Goal: Transaction & Acquisition: Purchase product/service

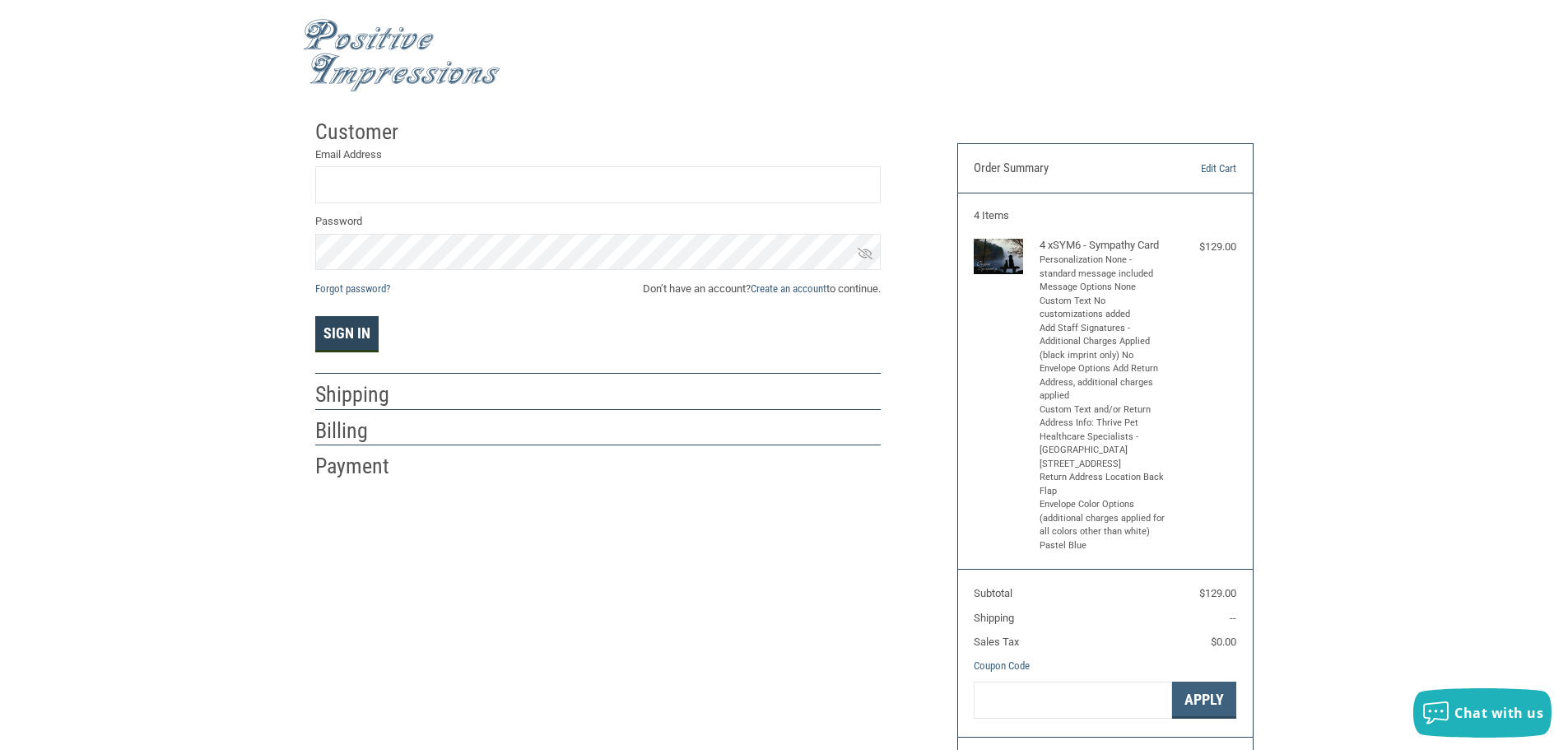
type input "[EMAIL_ADDRESS][PERSON_NAME][DOMAIN_NAME]"
click at [337, 322] on button "Sign In" at bounding box center [347, 333] width 63 height 36
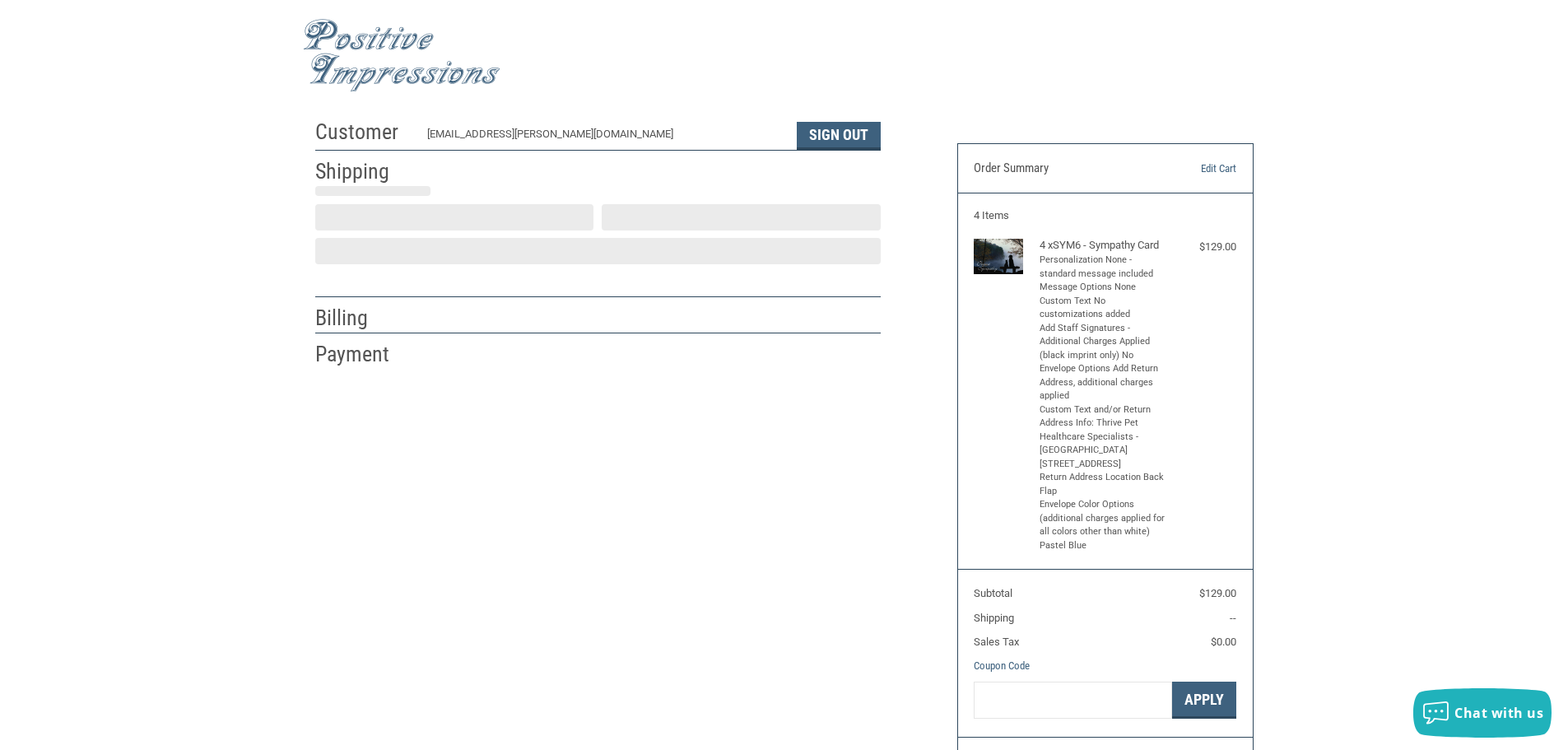
scroll to position [2, 0]
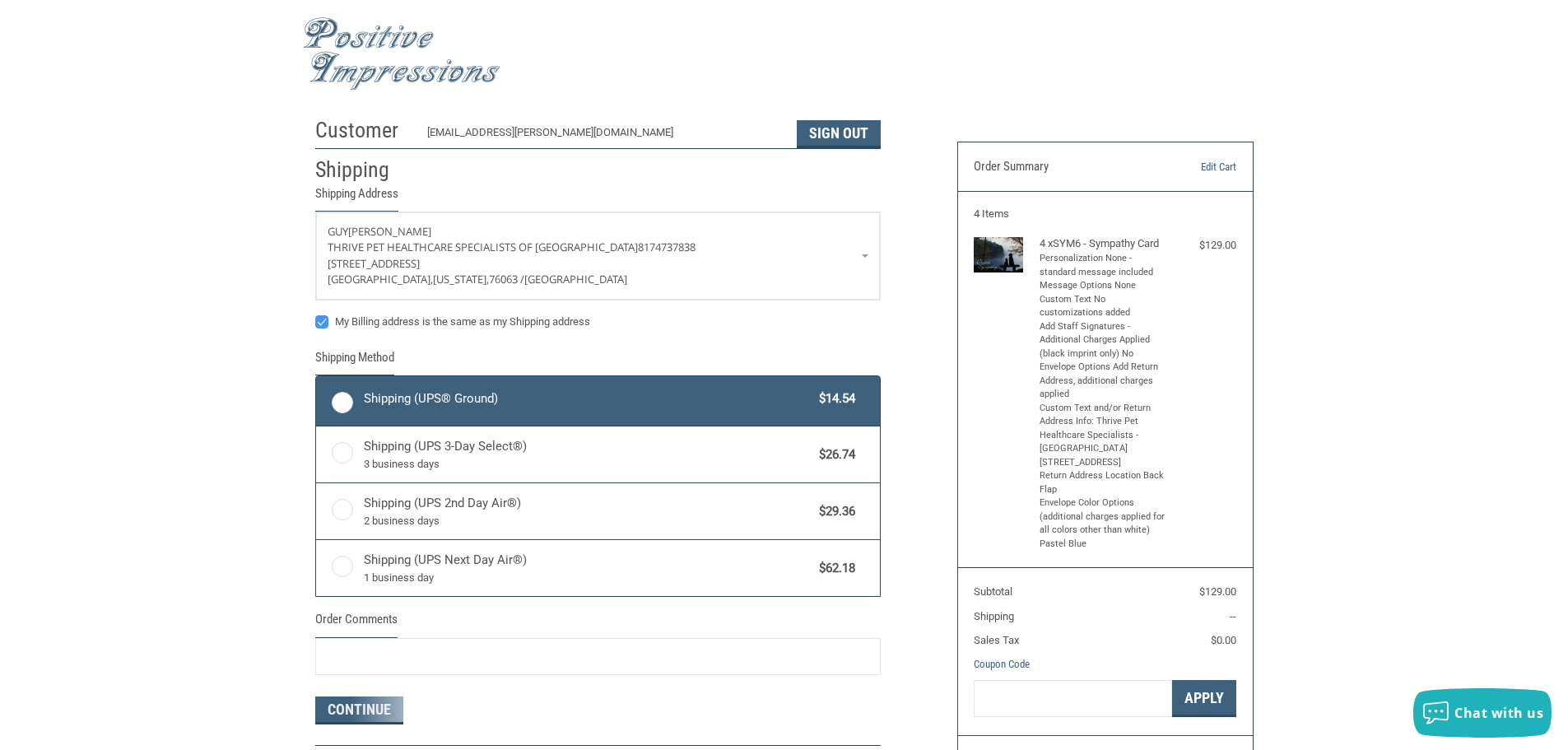
radio input "true"
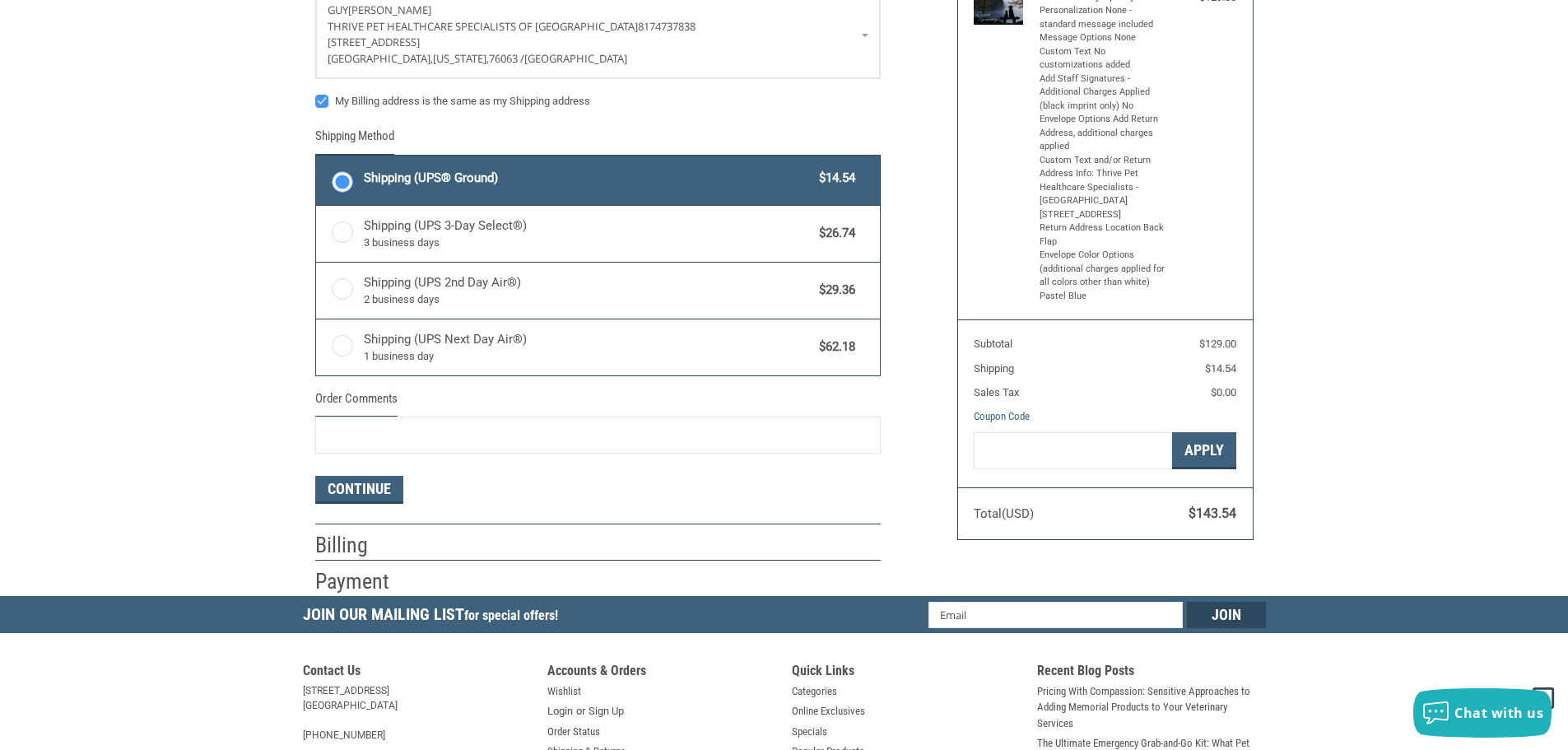
scroll to position [249, 0]
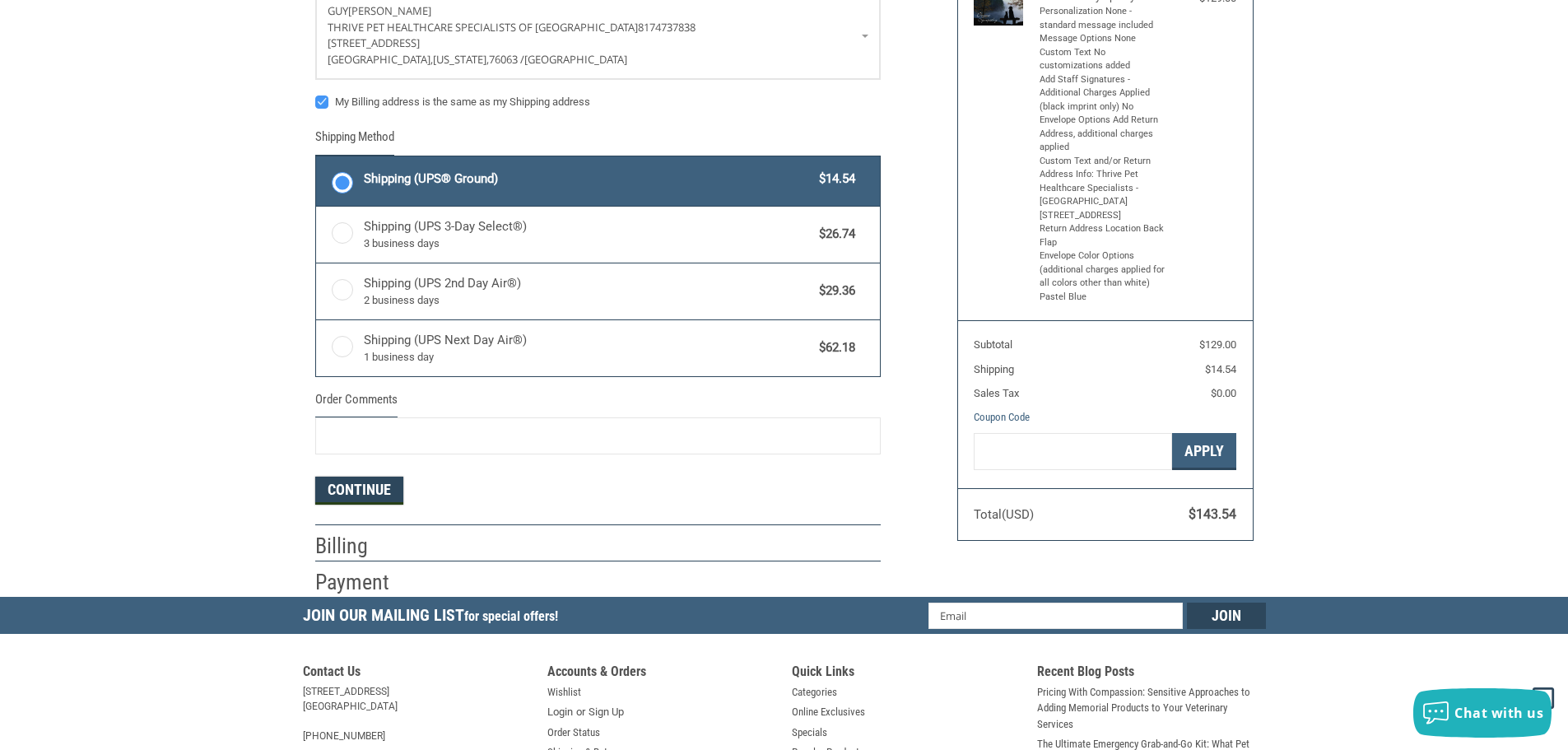
click at [378, 490] on button "Continue" at bounding box center [358, 491] width 88 height 28
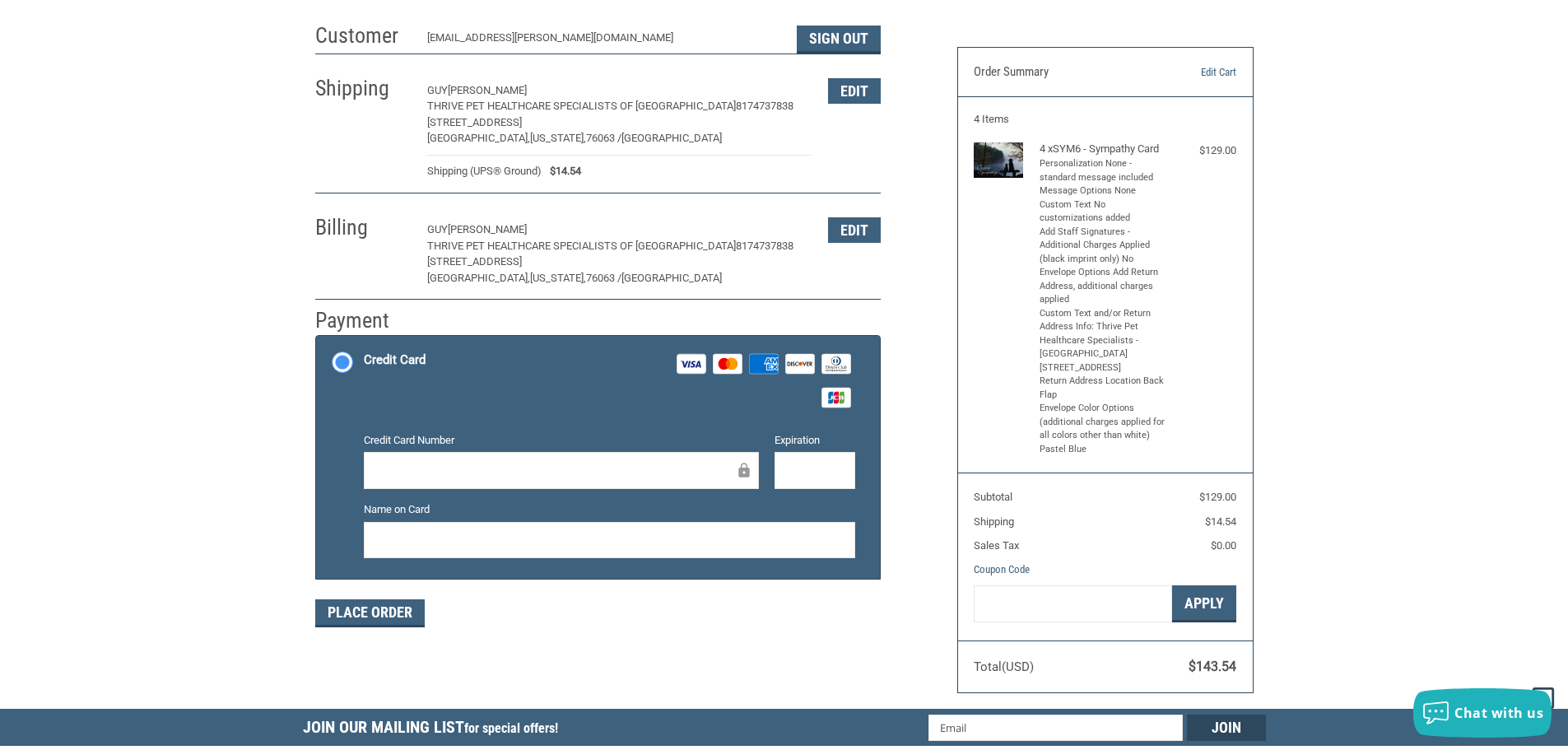
scroll to position [83, 0]
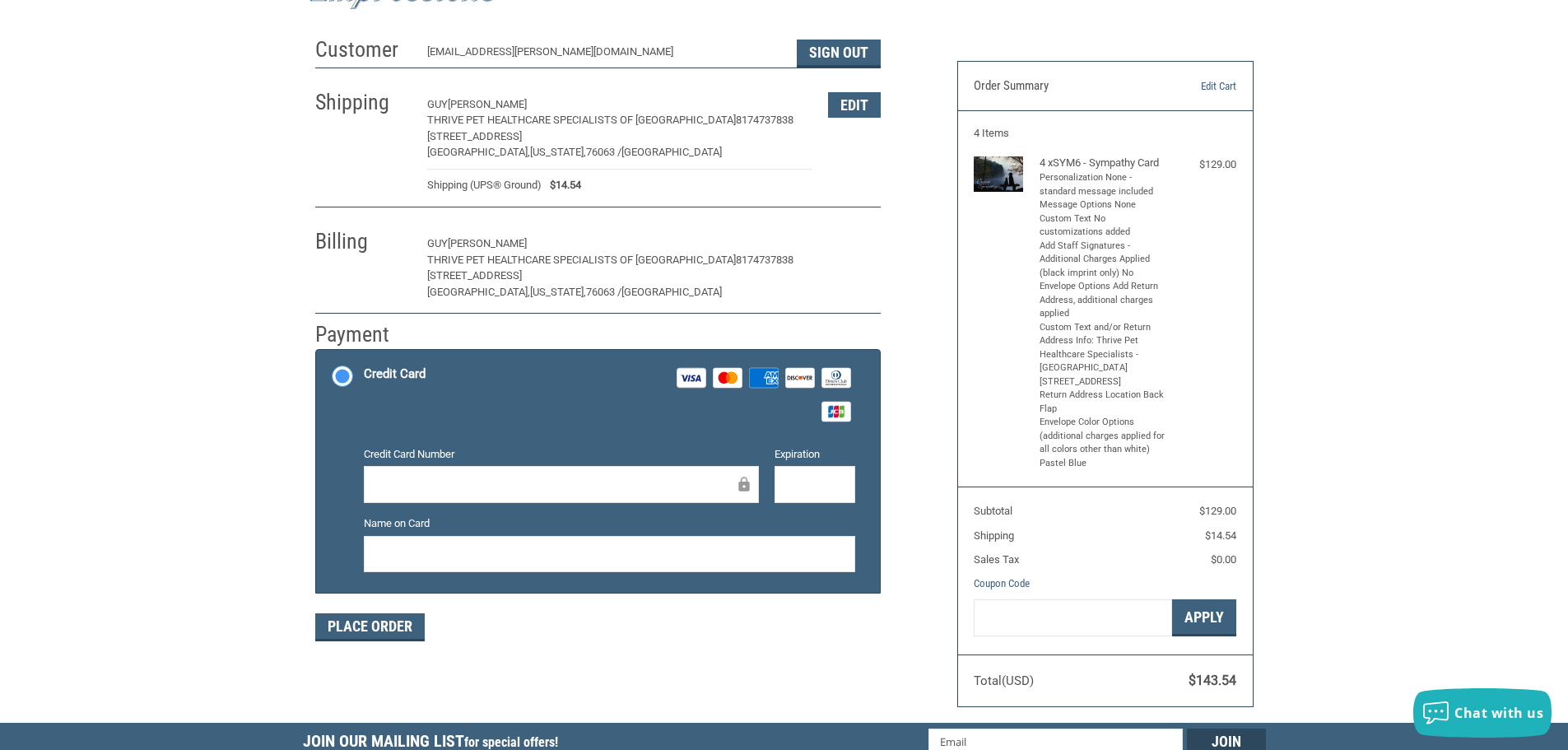
click at [840, 248] on button "Edit" at bounding box center [854, 244] width 53 height 26
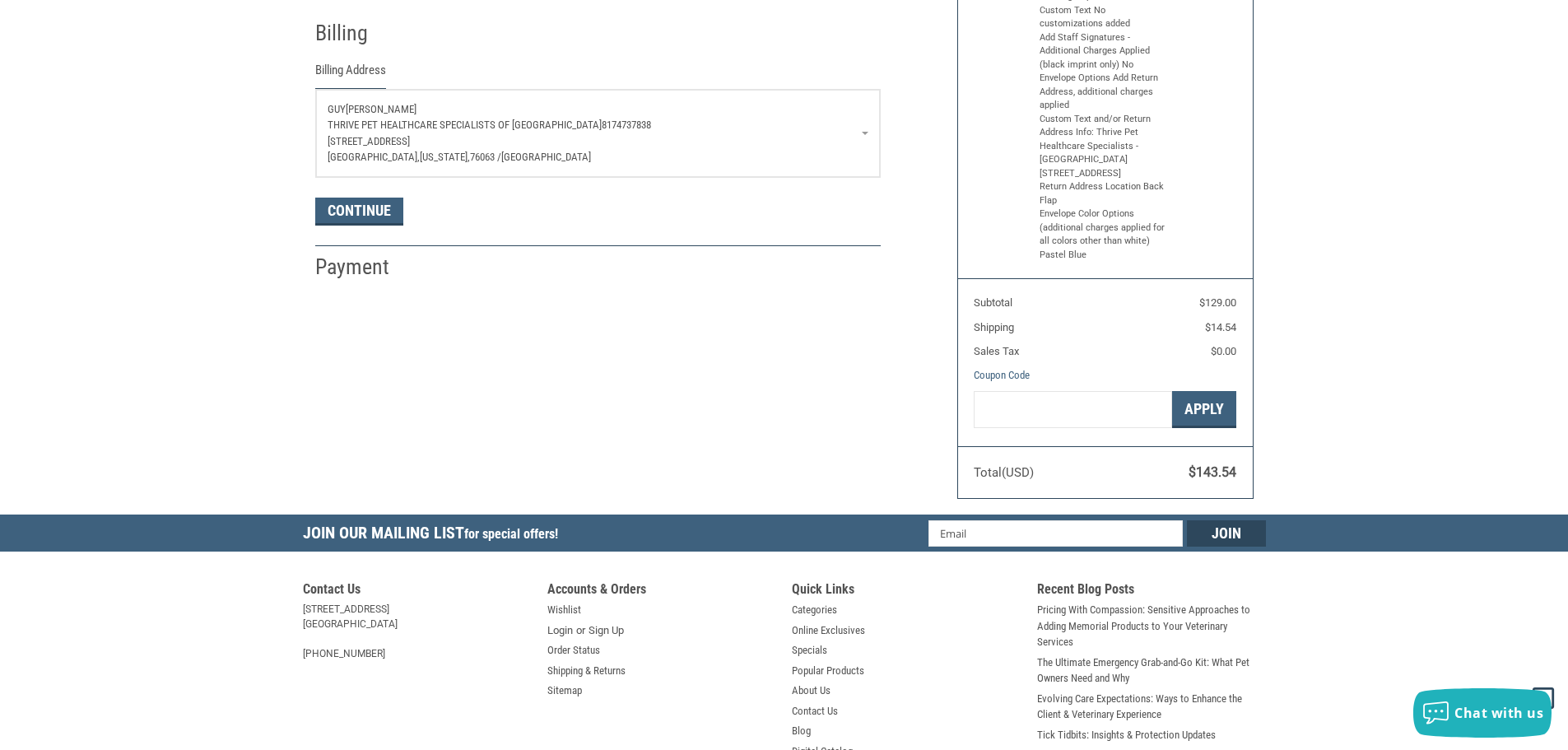
scroll to position [208, 0]
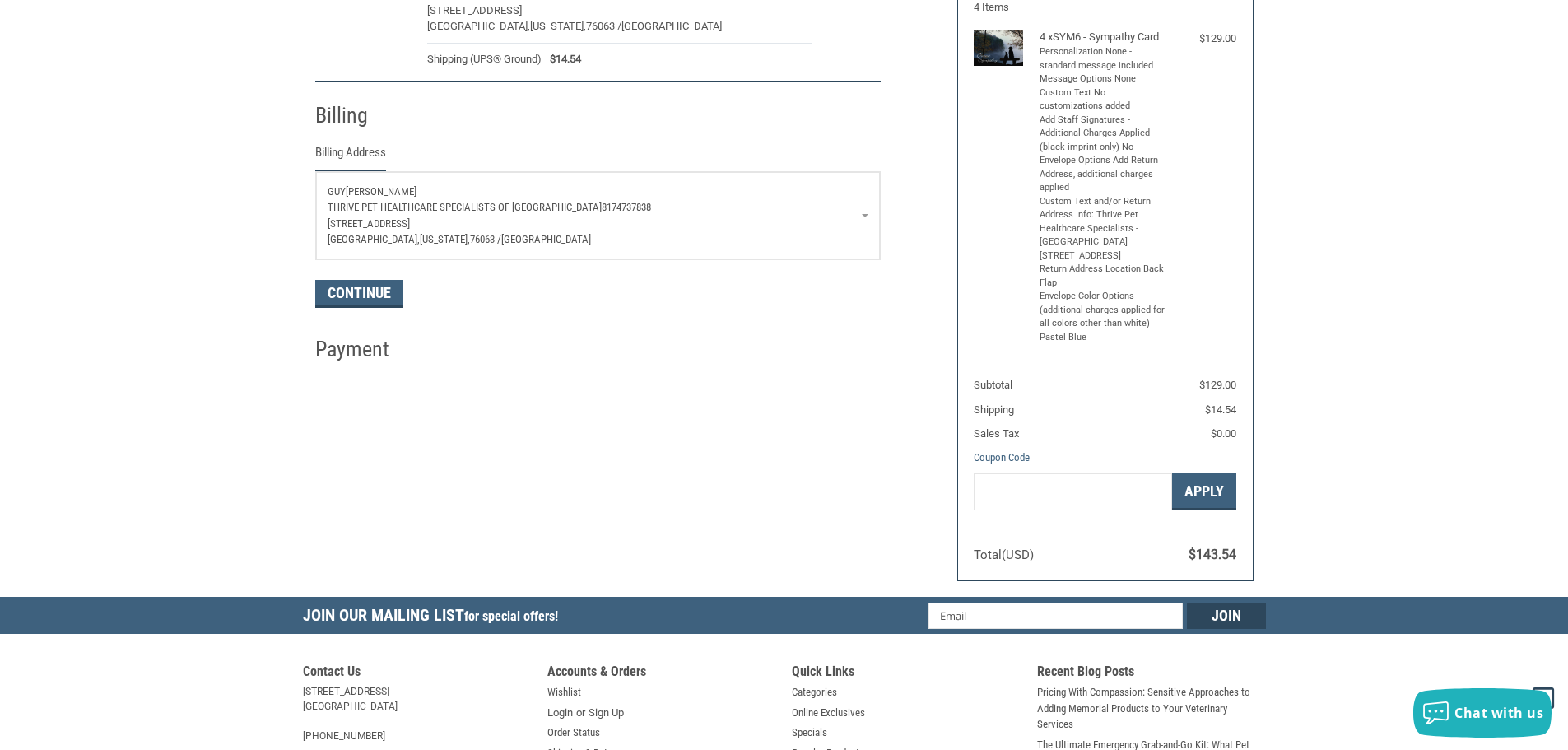
click at [432, 224] on p "[STREET_ADDRESS]" at bounding box center [597, 224] width 540 height 17
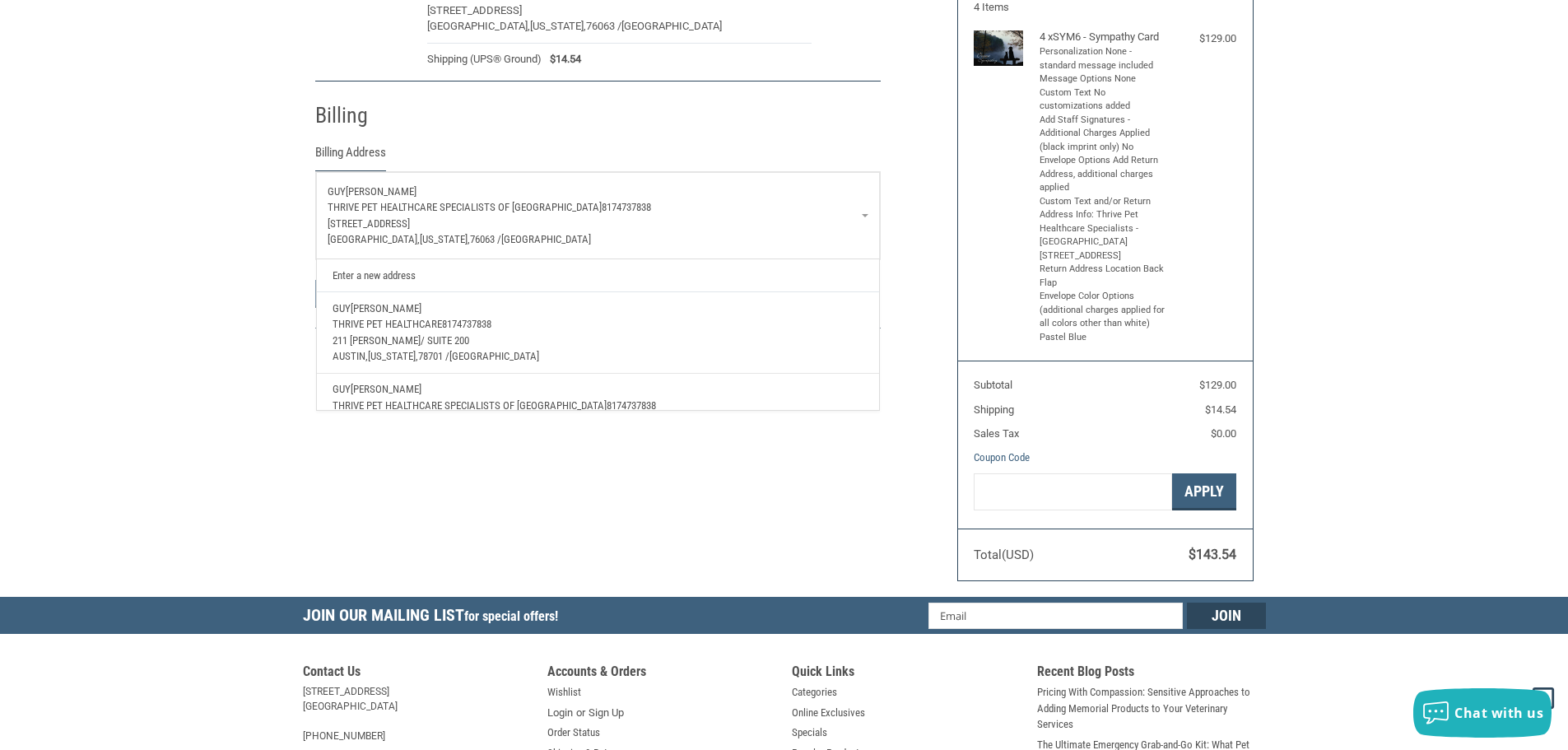
click at [404, 322] on span "THRIVE PET HEALTHCARE" at bounding box center [387, 323] width 109 height 13
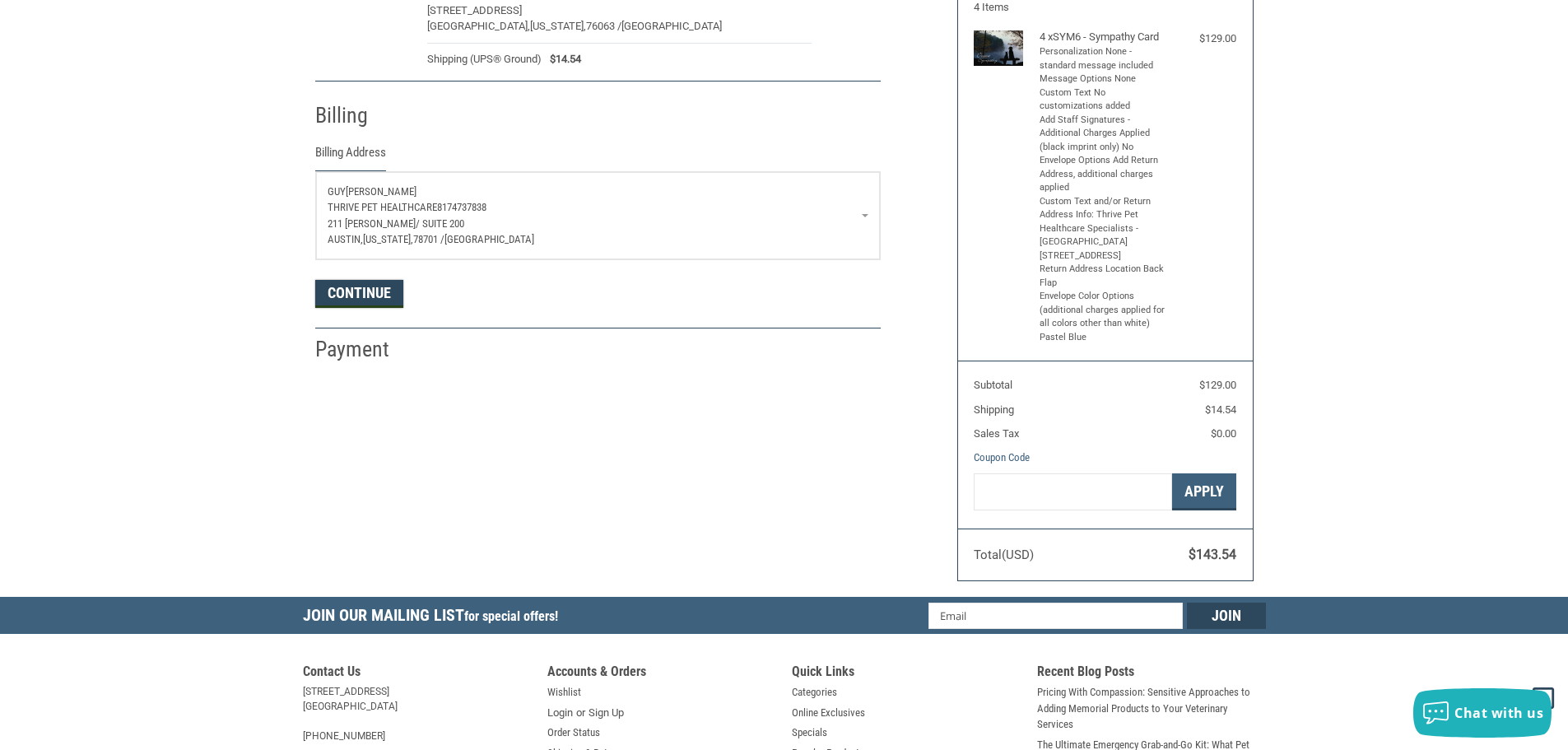
click at [360, 297] on button "Continue" at bounding box center [358, 294] width 88 height 28
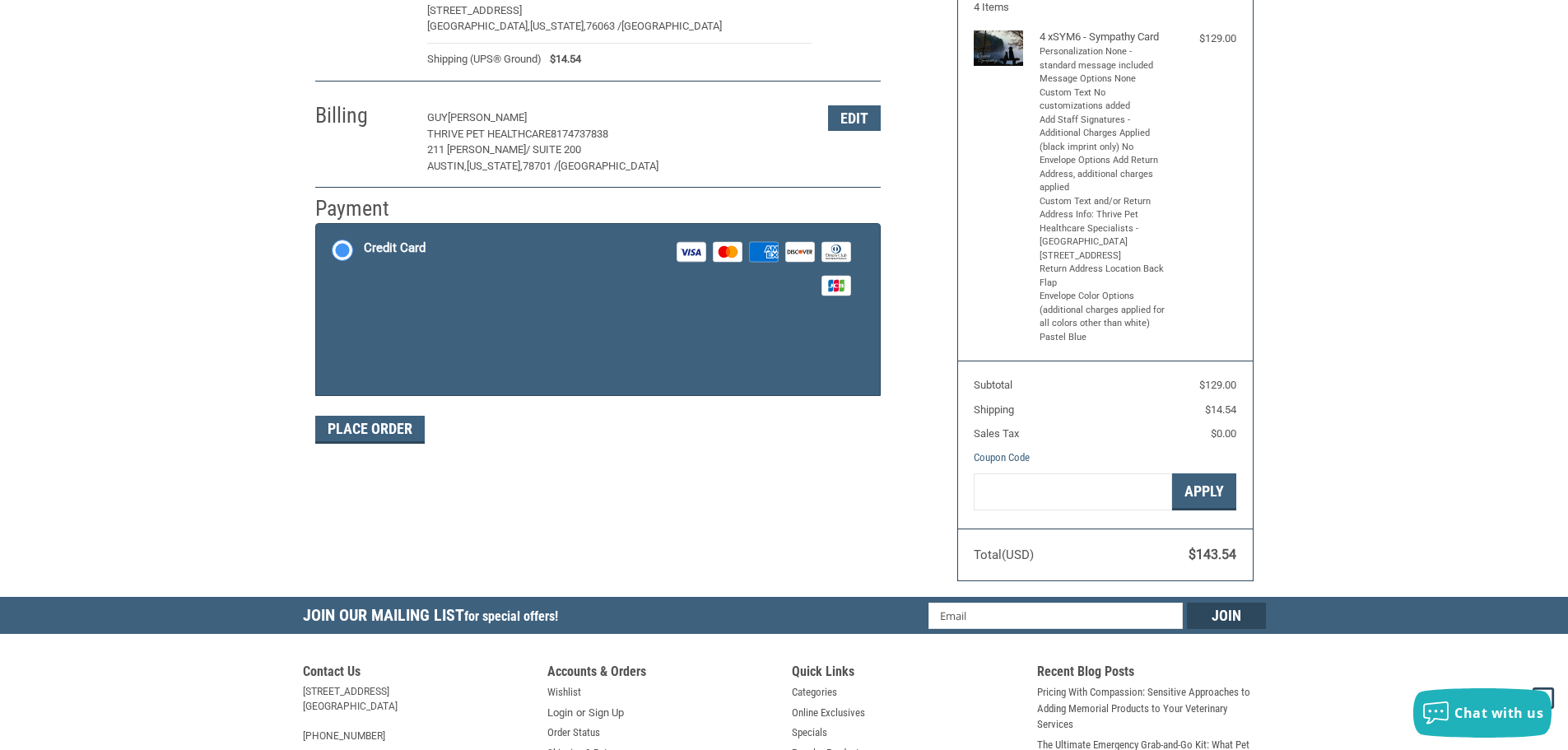
scroll to position [247, 0]
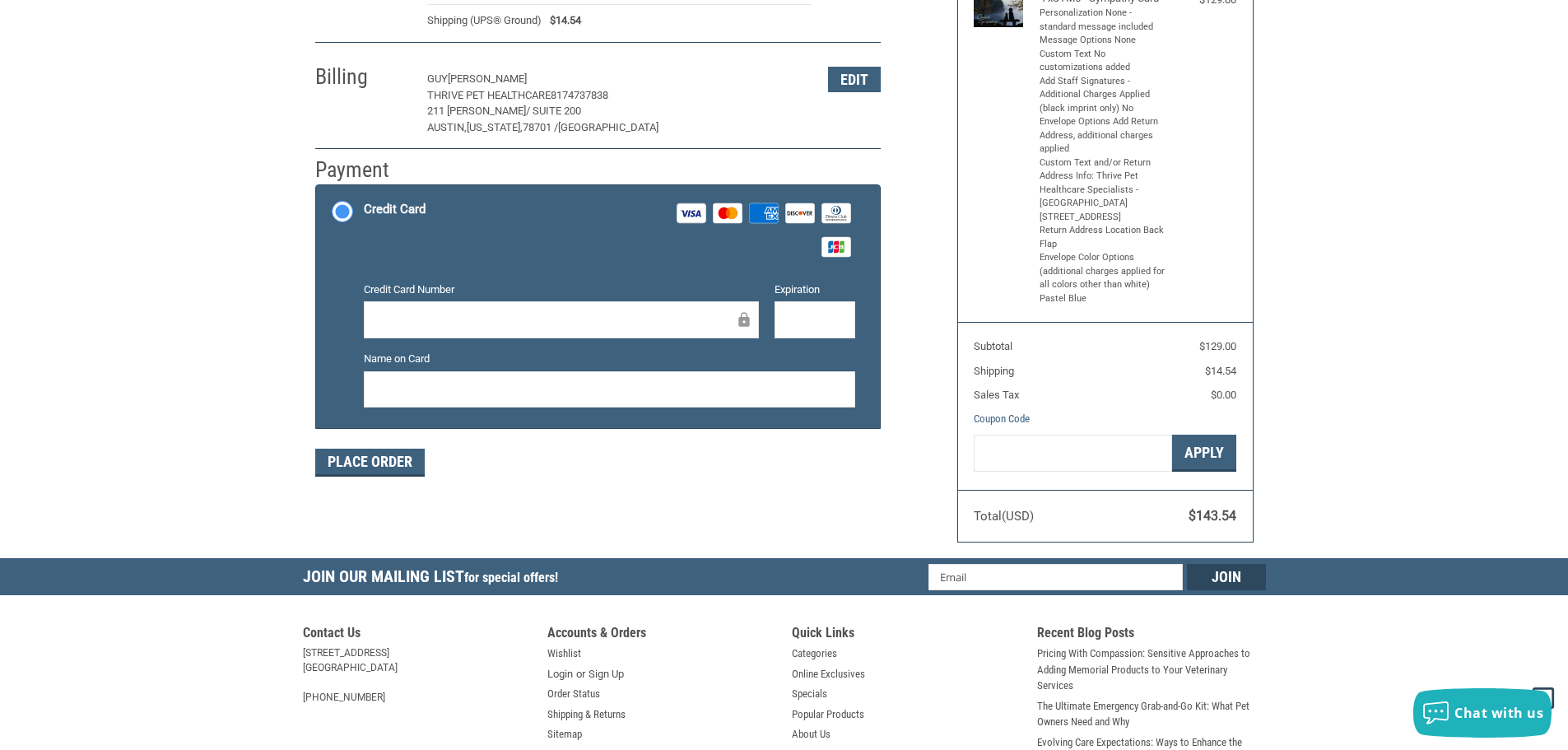
click at [744, 321] on icon at bounding box center [743, 319] width 11 height 15
click at [395, 461] on button "Place Order" at bounding box center [369, 463] width 109 height 28
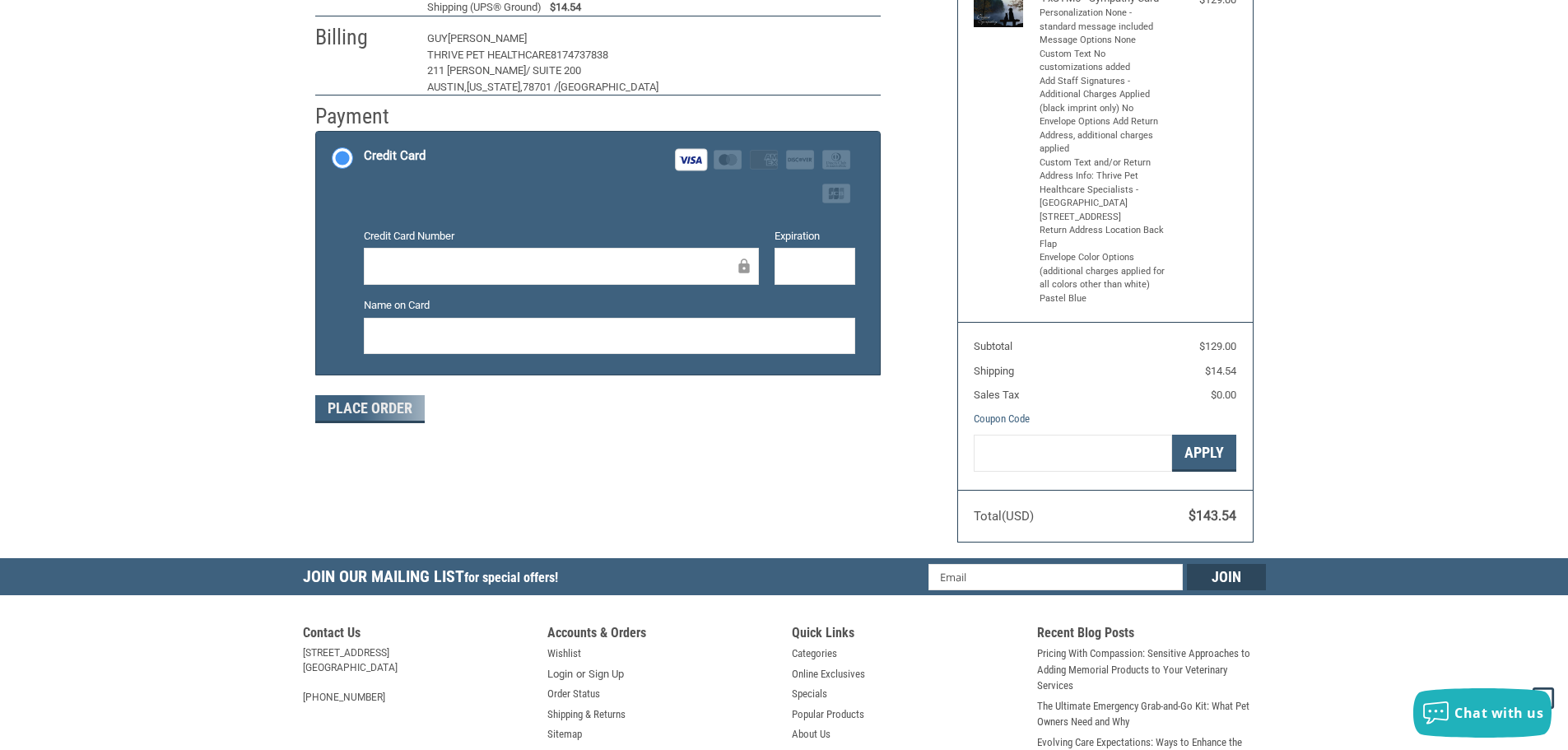
scroll to position [197, 0]
